Goal: Communication & Community: Answer question/provide support

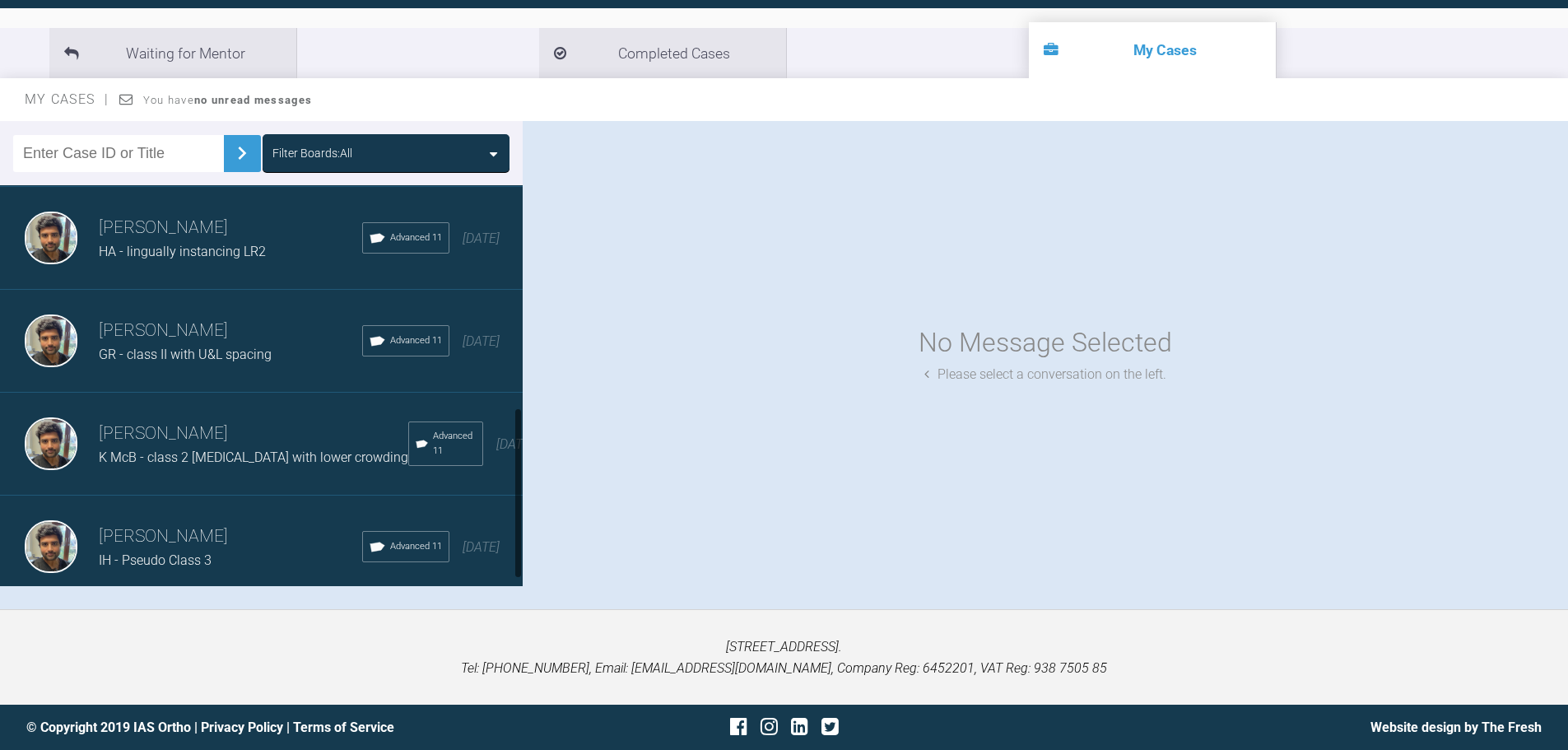
scroll to position [537, 0]
click at [186, 525] on h3 "[PERSON_NAME]" at bounding box center [230, 537] width 264 height 28
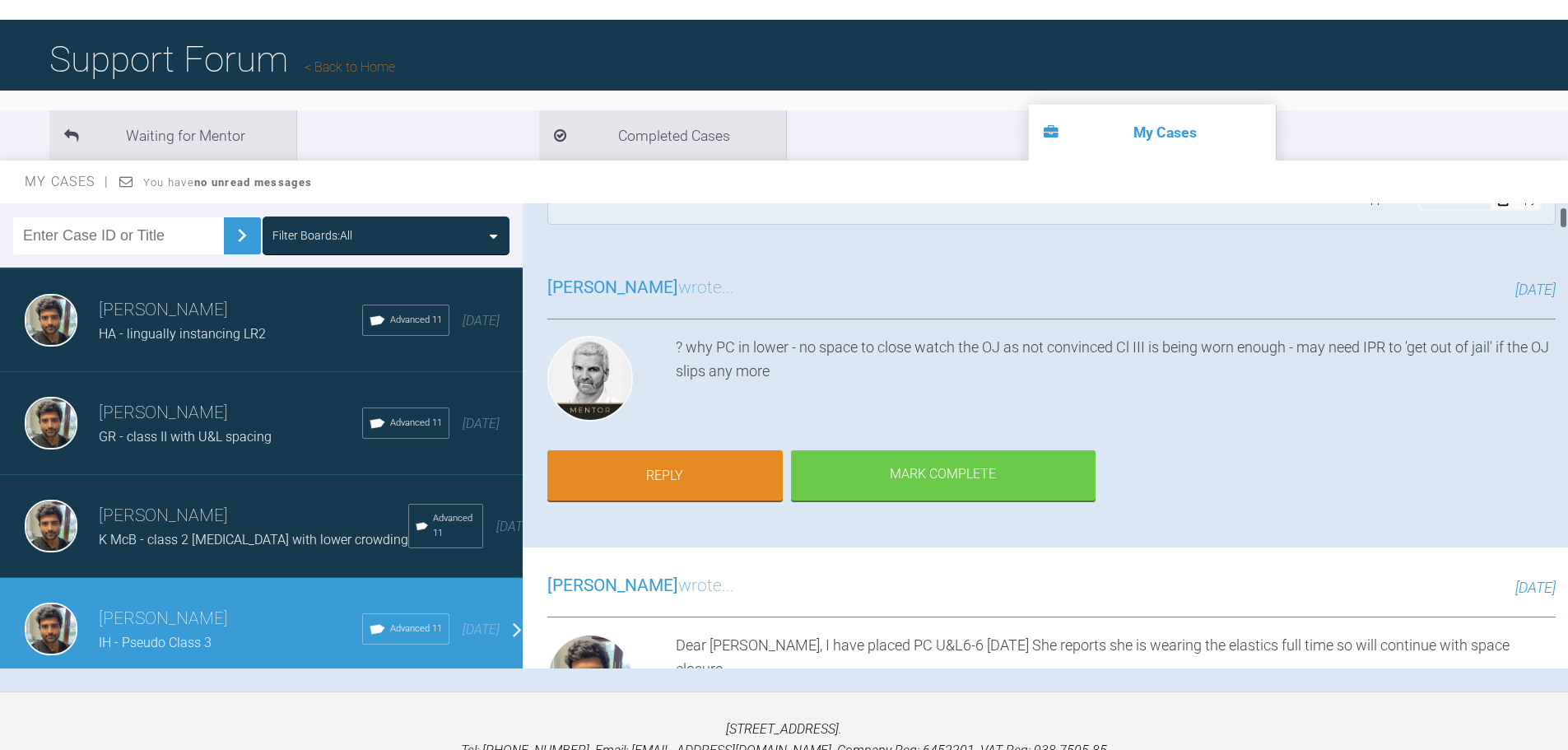
scroll to position [82, 0]
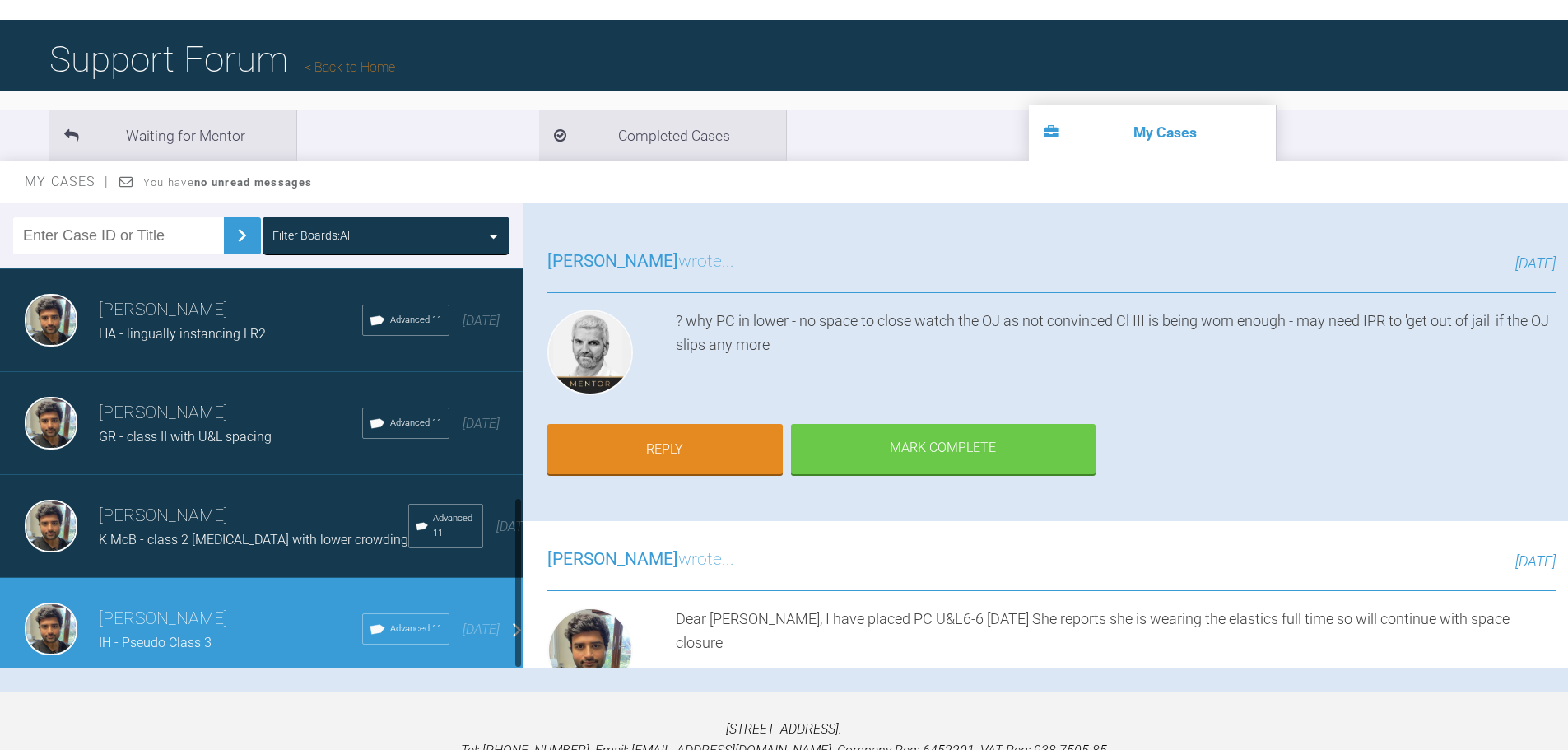
click at [386, 740] on p "[STREET_ADDRESS]. Tel: [PHONE_NUMBER], Email: [EMAIL_ADDRESS][DOMAIN_NAME], Com…" at bounding box center [784, 740] width 1515 height 42
click at [687, 443] on link "Reply" at bounding box center [665, 451] width 235 height 51
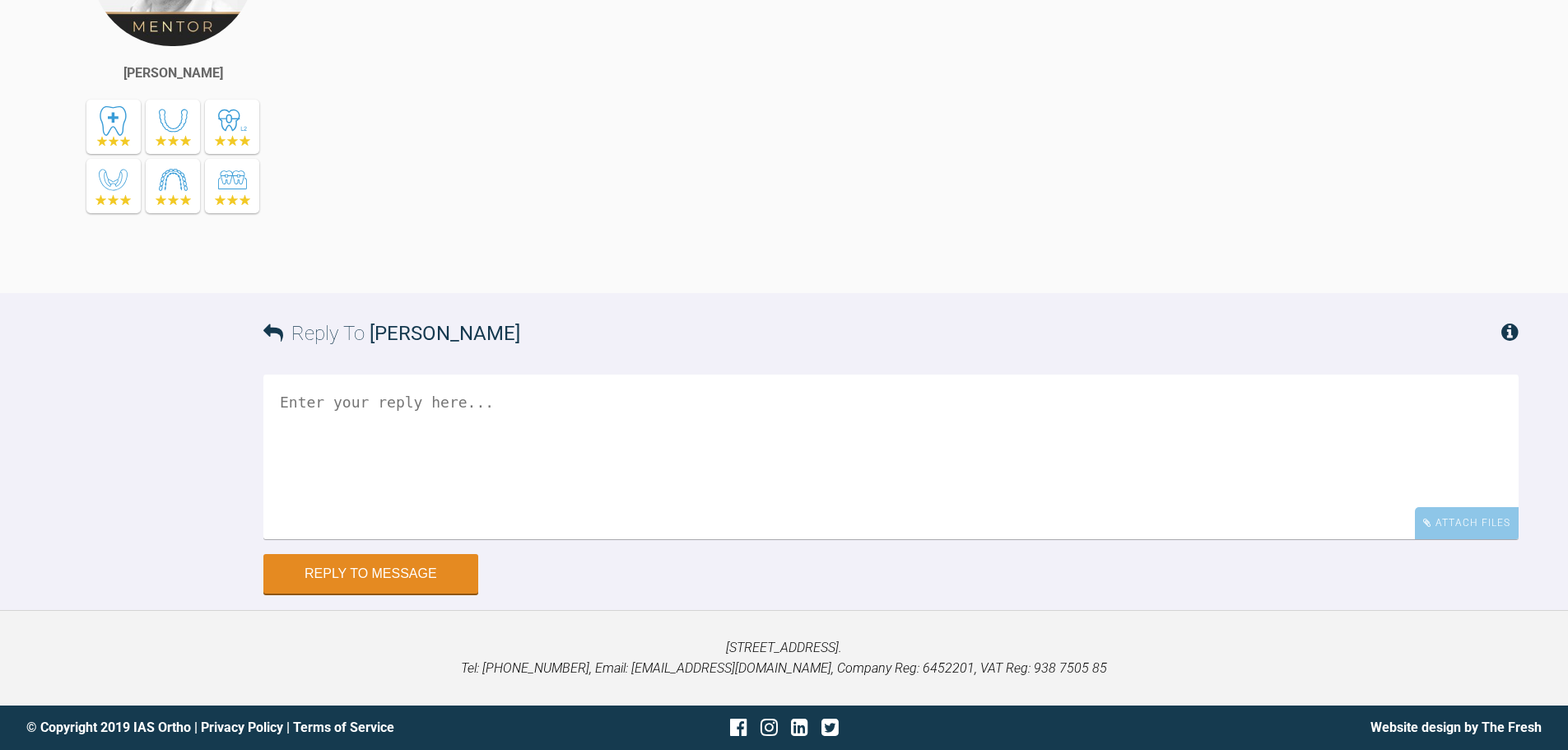
scroll to position [15152, 0]
click at [622, 472] on textarea at bounding box center [891, 457] width 1255 height 165
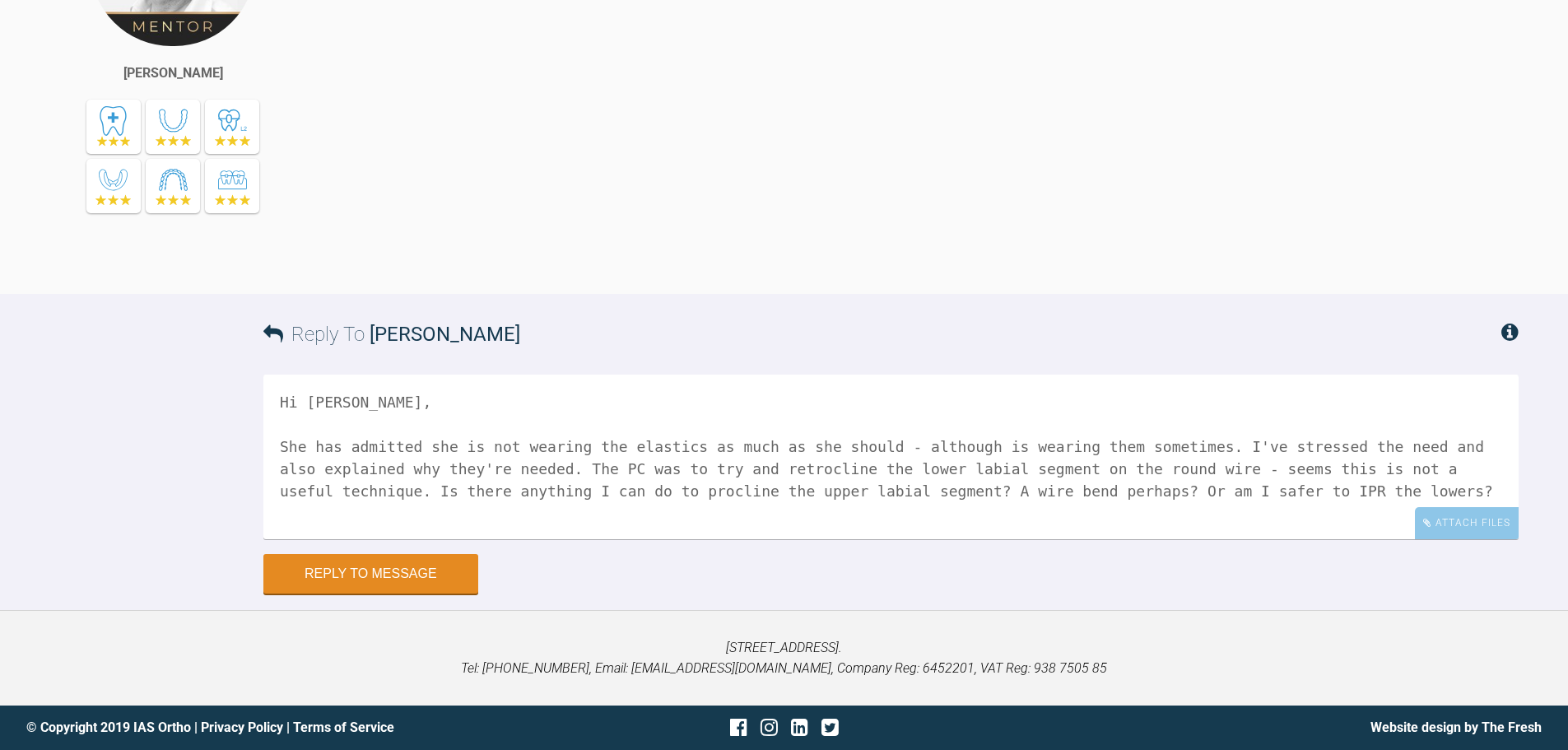
click at [900, 487] on textarea "Hi [PERSON_NAME], She has admitted she is not wearing the elastics as much as s…" at bounding box center [891, 457] width 1255 height 165
type textarea "Hi [PERSON_NAME], She has admitted she is not wearing the elastics as much as s…"
click at [1475, 521] on div "Attach Files" at bounding box center [1467, 523] width 103 height 33
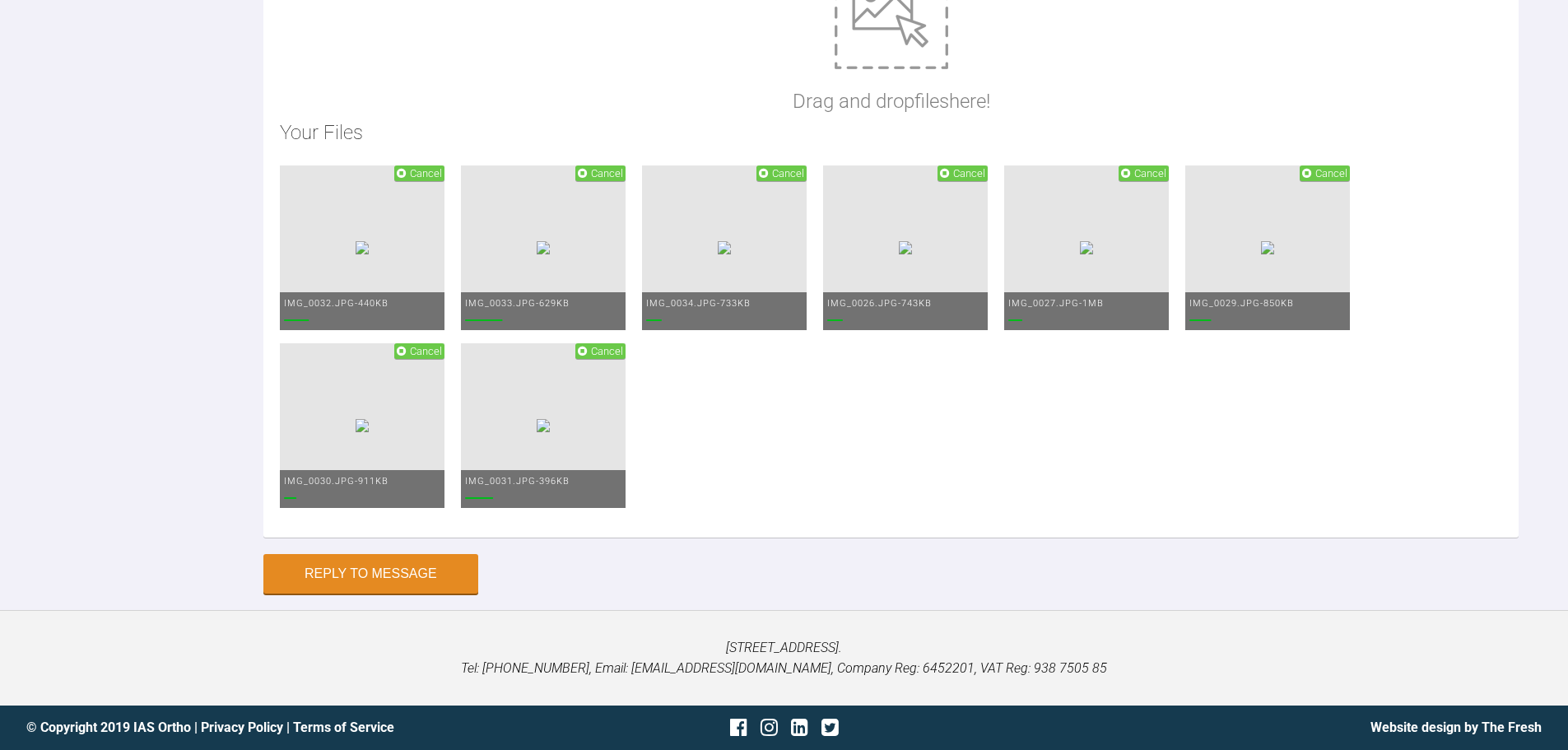
scroll to position [15811, 0]
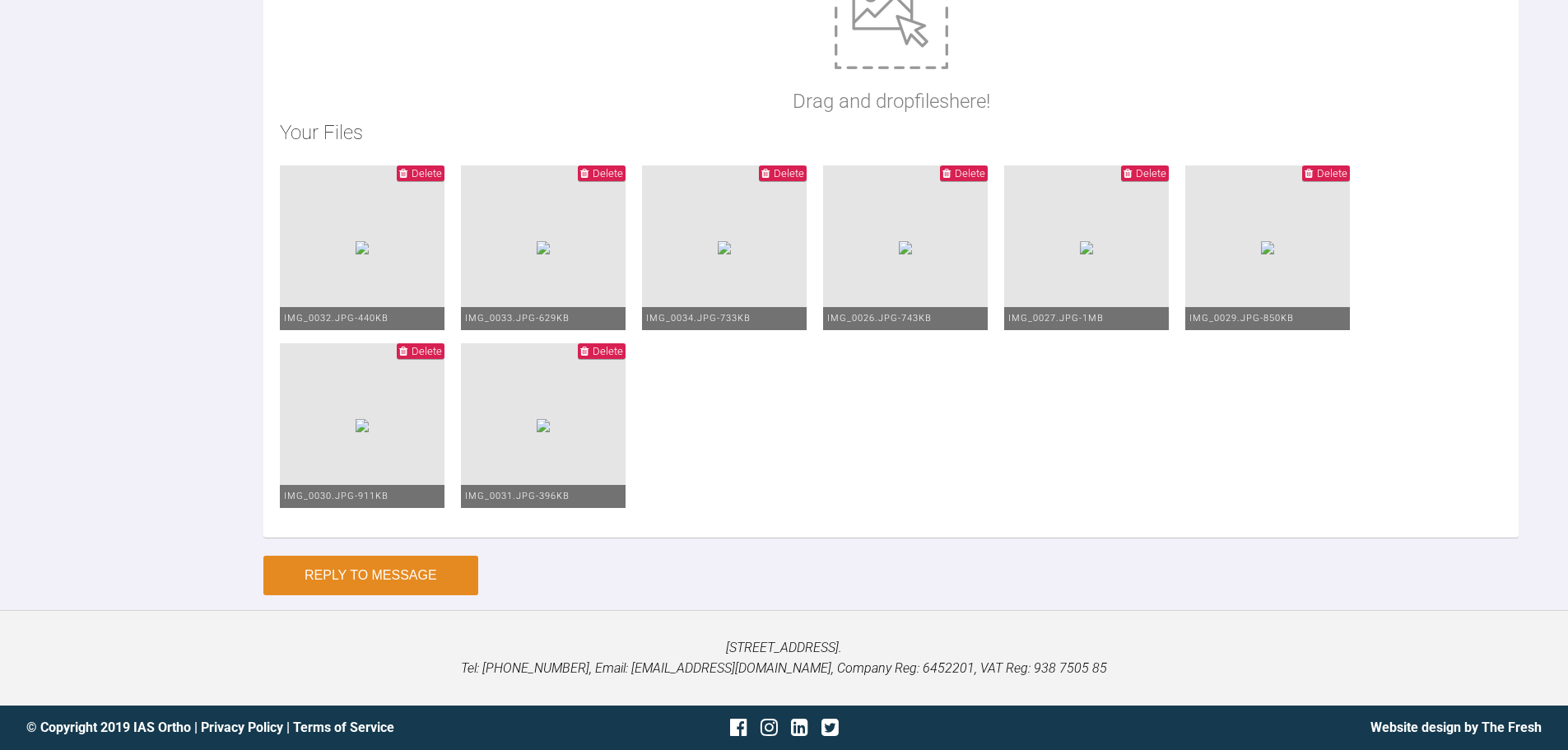
click at [436, 596] on button "Reply to Message" at bounding box center [371, 575] width 215 height 39
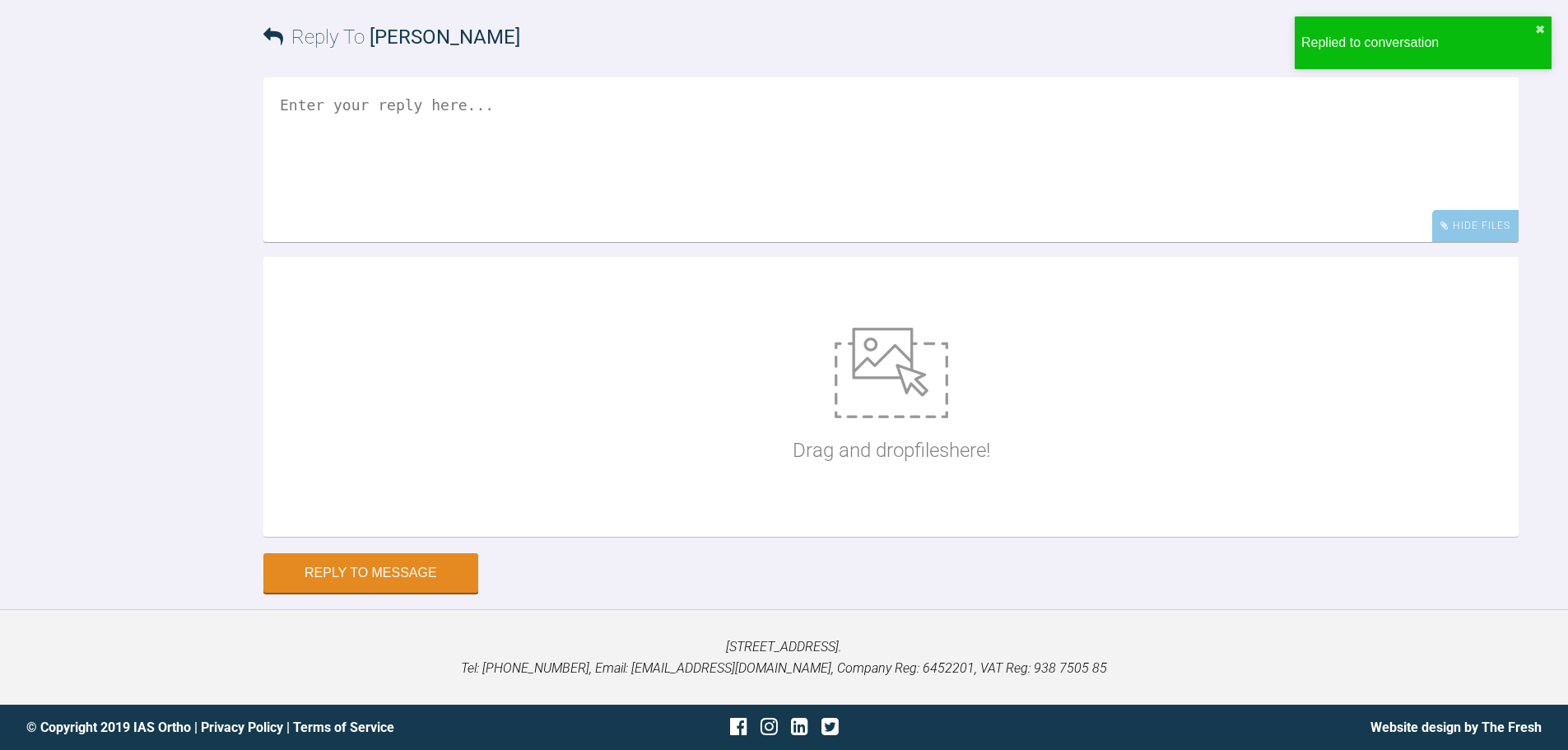
scroll to position [15674, 0]
